Goal: Transaction & Acquisition: Purchase product/service

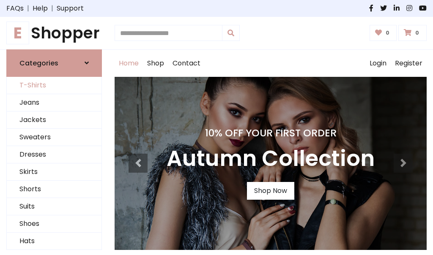
click at [54, 85] on link "T-Shirts" at bounding box center [54, 85] width 95 height 17
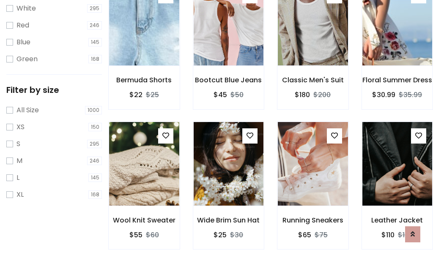
scroll to position [15, 0]
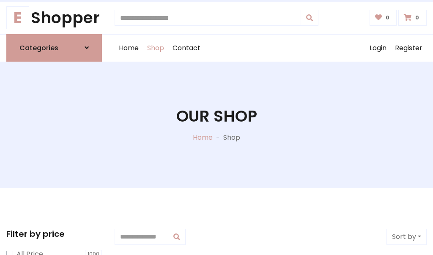
click at [216, 125] on h1 "Our Shop" at bounding box center [216, 116] width 81 height 19
click at [271, 48] on div "Home Shop Contact Log out Login Register" at bounding box center [271, 48] width 312 height 27
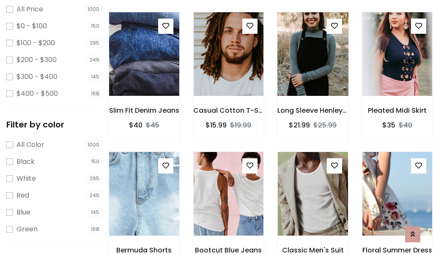
click at [312, 69] on img at bounding box center [313, 54] width 84 height 203
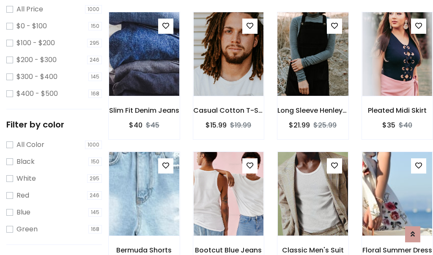
scroll to position [245, 0]
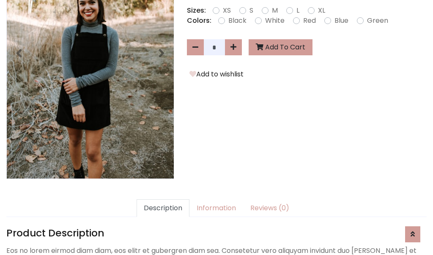
scroll to position [207, 0]
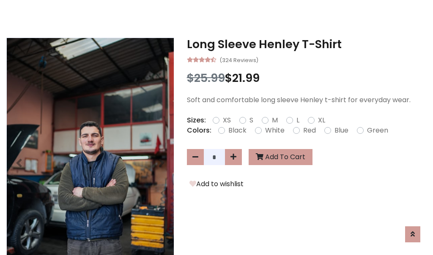
click at [307, 44] on h3 "Long Sleeve Henley T-Shirt" at bounding box center [307, 45] width 240 height 14
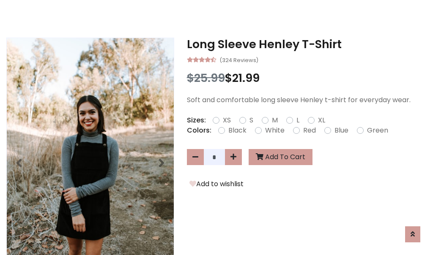
click at [307, 44] on h3 "Long Sleeve Henley T-Shirt" at bounding box center [307, 45] width 240 height 14
